Goal: Check status: Check status

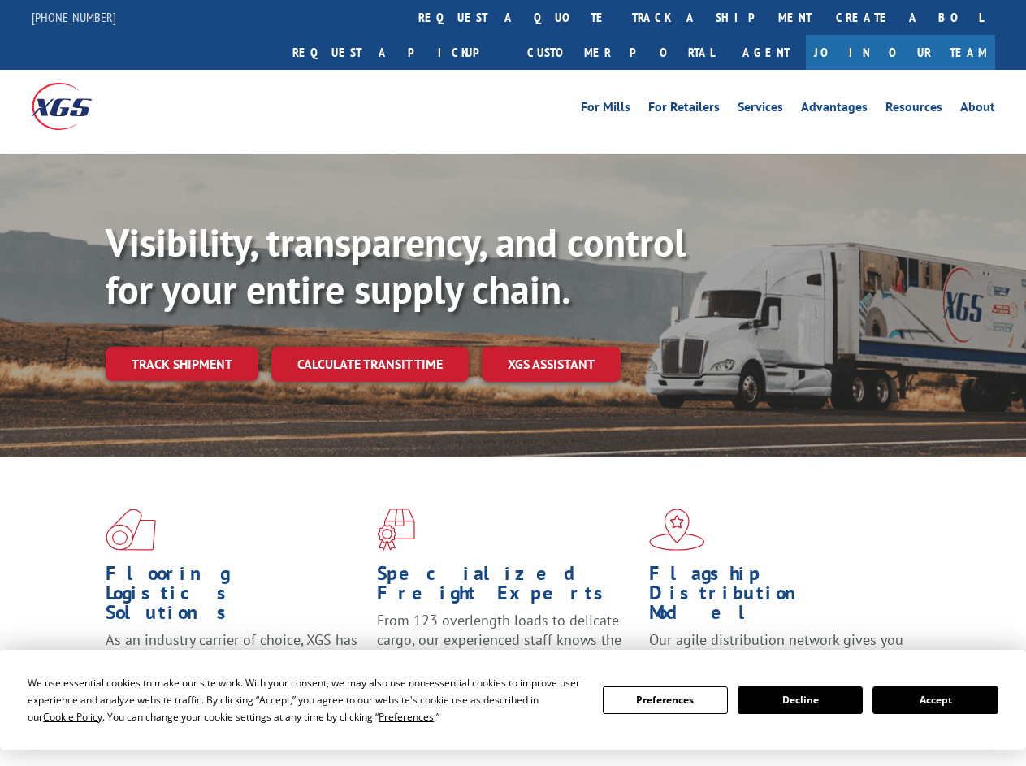
click at [513, 383] on div "Visibility, transparency, and control for your entire supply chain. Track shipm…" at bounding box center [566, 332] width 921 height 227
click at [57, 717] on span "Cookie Policy" at bounding box center [72, 717] width 59 height 14
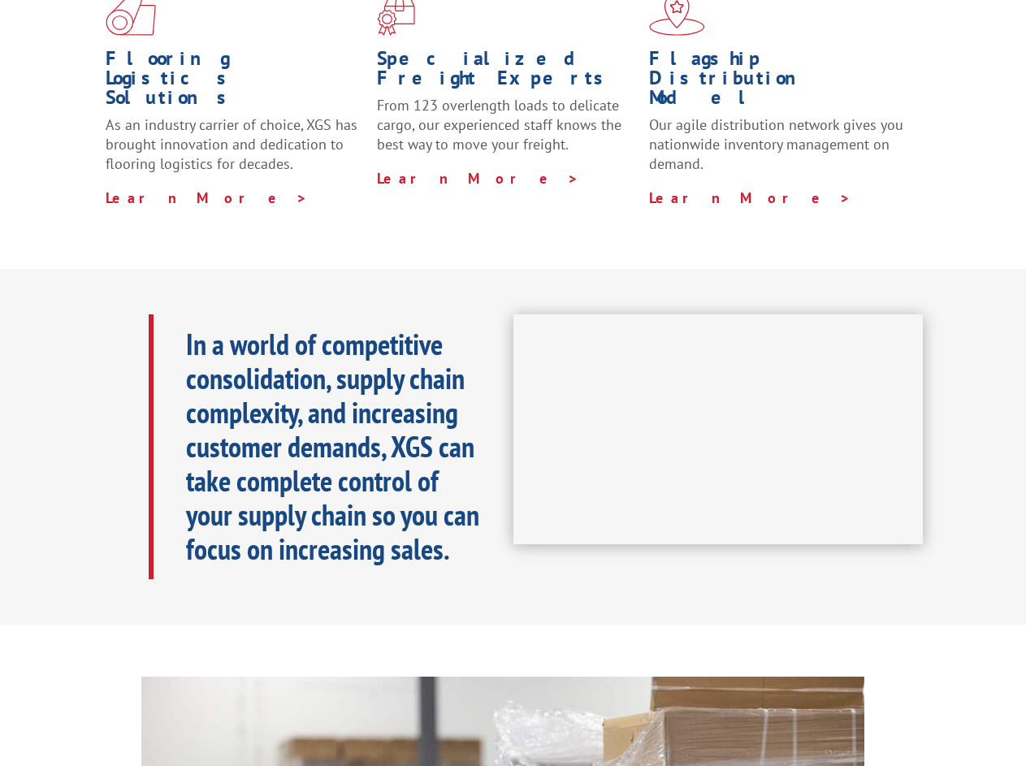
click at [513, 383] on iframe at bounding box center [718, 429] width 410 height 231
click at [465, 49] on h1 "Specialized Freight Experts" at bounding box center [506, 72] width 259 height 47
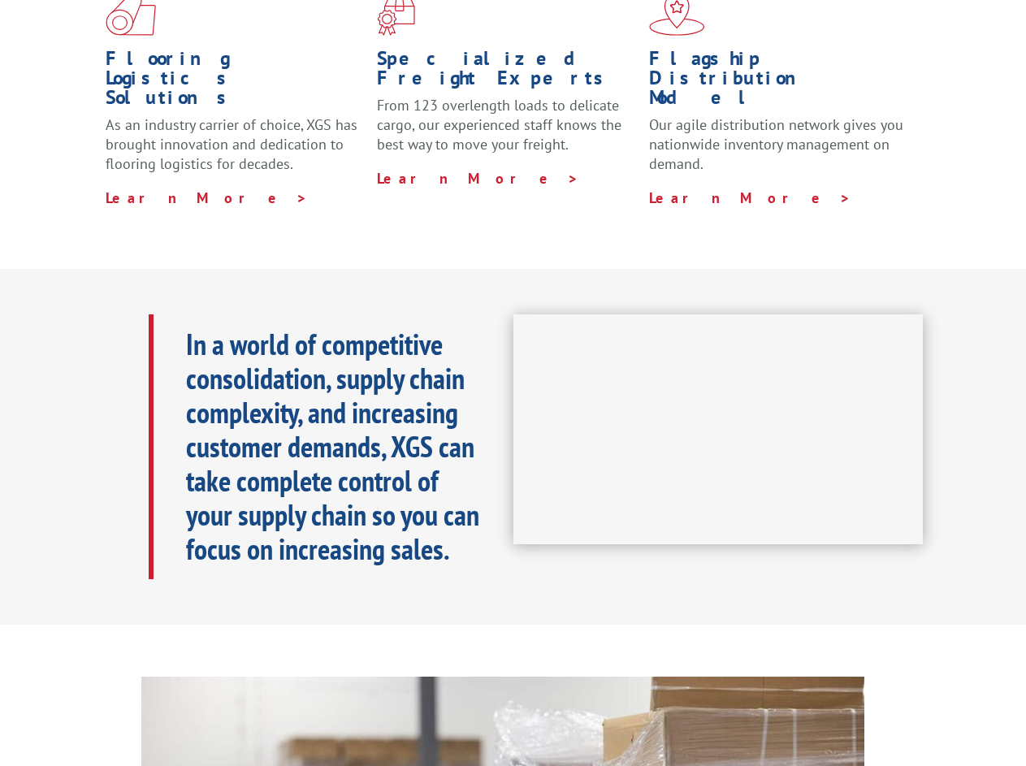
click at [567, 49] on h1 "Specialized Freight Experts" at bounding box center [506, 72] width 259 height 47
click at [669, 49] on h1 "Flagship Distribution Model" at bounding box center [778, 82] width 259 height 67
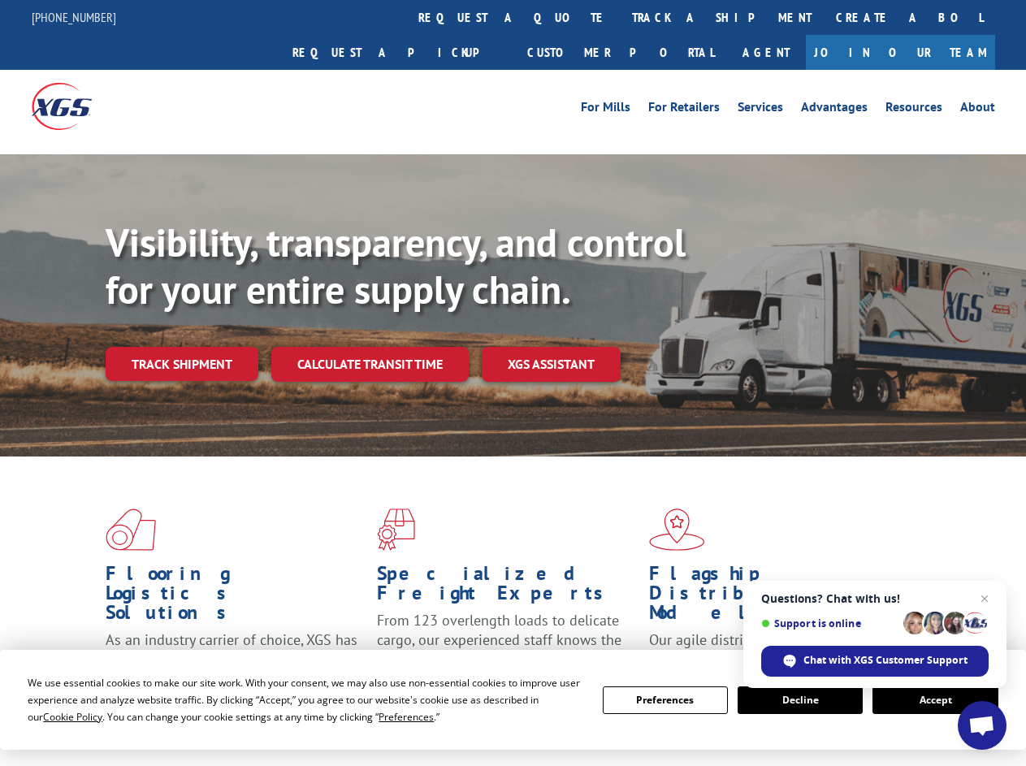
click at [513, 383] on div "Visibility, transparency, and control for your entire supply chain. Track shipm…" at bounding box center [566, 332] width 921 height 227
click at [57, 717] on span "Cookie Policy" at bounding box center [72, 717] width 59 height 14
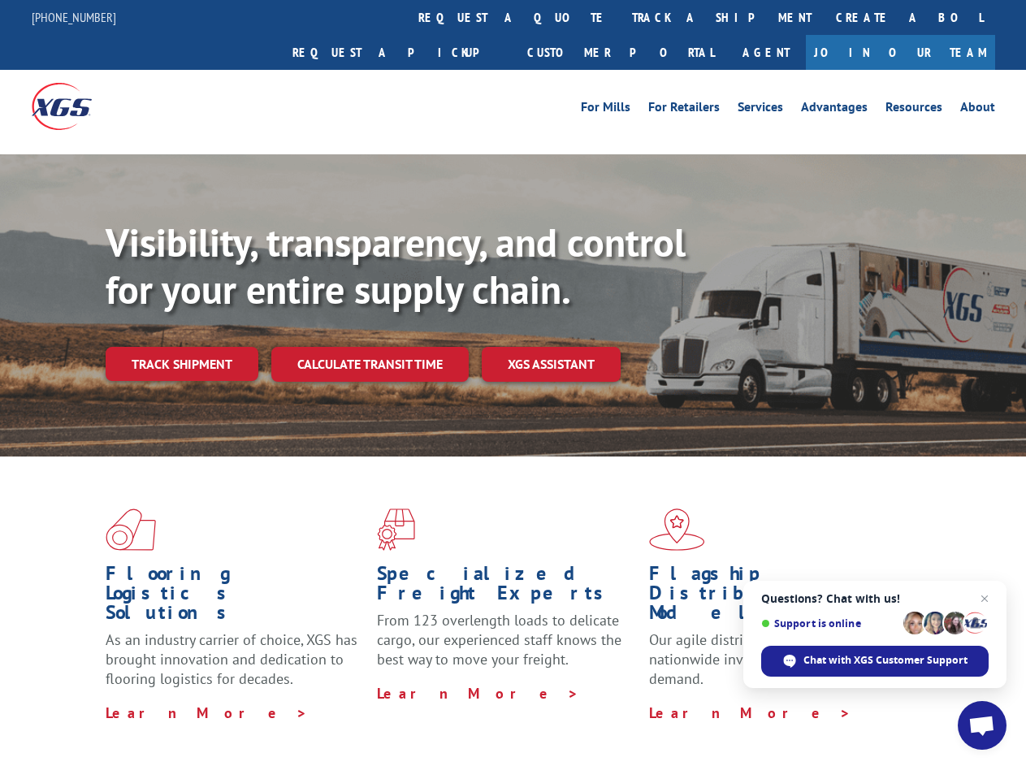
click at [391, 717] on div "Flooring Logistics Solutions As an industry carrier of choice, XGS has brought …" at bounding box center [513, 620] width 1026 height 327
click at [665, 700] on div "Flooring Logistics Solutions As an industry carrier of choice, XGS has brought …" at bounding box center [513, 616] width 1026 height 318
click at [800, 700] on div "Flooring Logistics Solutions As an industry carrier of choice, XGS has brought …" at bounding box center [513, 616] width 1026 height 318
click at [935, 700] on div "Flooring Logistics Solutions As an industry carrier of choice, XGS has brought …" at bounding box center [513, 616] width 1026 height 318
click at [513, 383] on div "Visibility, transparency, and control for your entire supply chain. Track shipm…" at bounding box center [566, 332] width 921 height 227
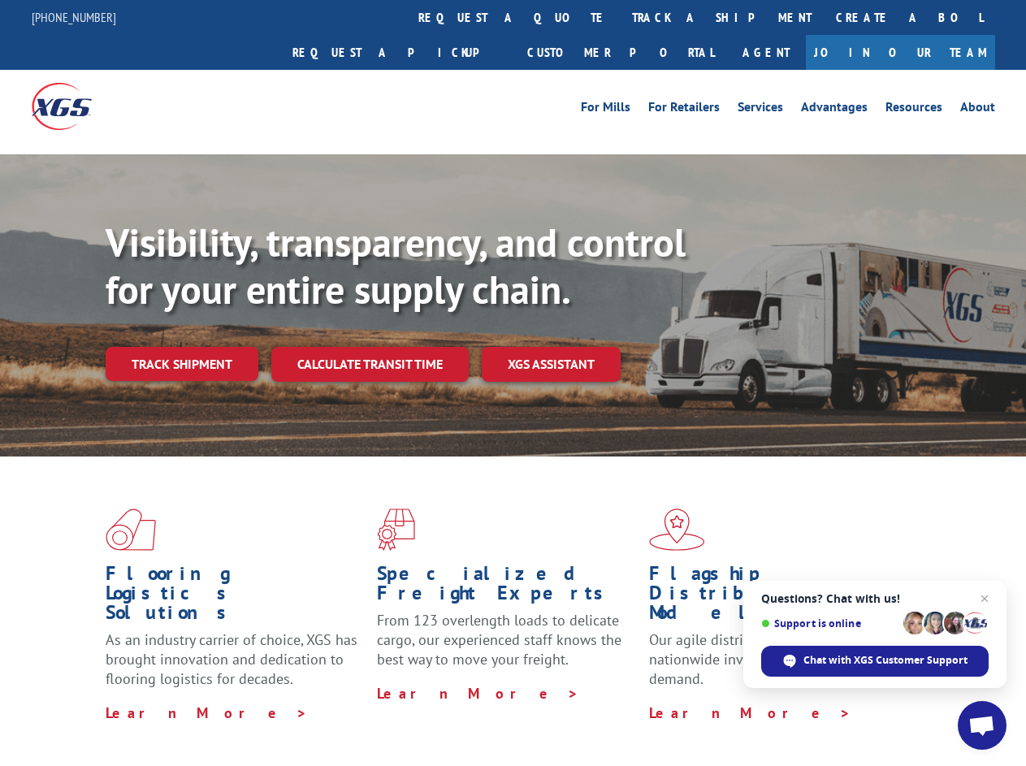
click at [620, 17] on link "track a shipment" at bounding box center [722, 17] width 204 height 35
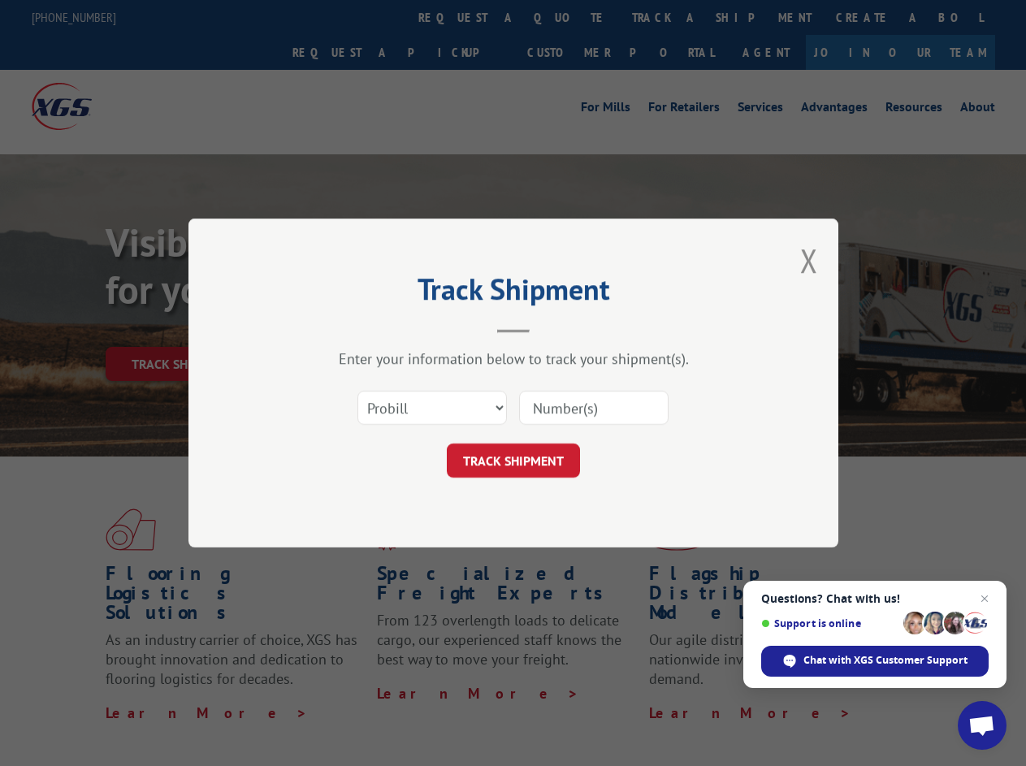
click at [567, 17] on div "Track Shipment Enter your information below to track your shipment(s). Select c…" at bounding box center [513, 383] width 1026 height 766
click at [669, 17] on div "Track Shipment Enter your information below to track your shipment(s). Select c…" at bounding box center [513, 383] width 1026 height 766
